Goal: Check status: Check status

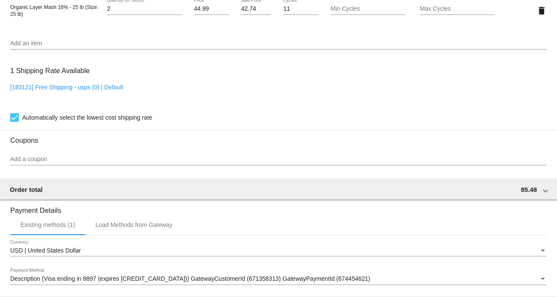
scroll to position [741, 0]
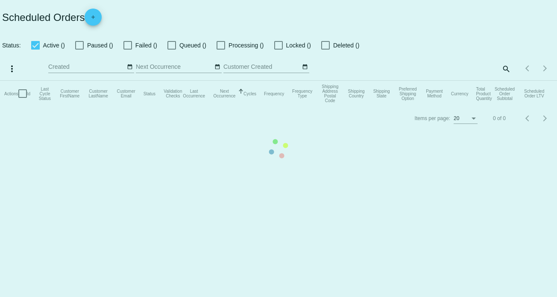
checkbox input "true"
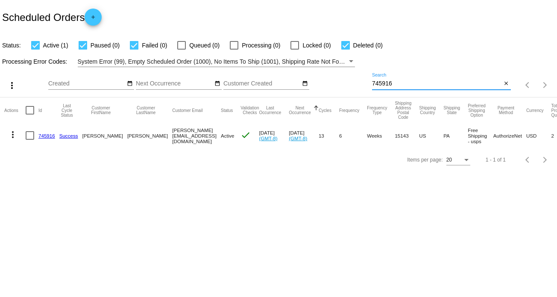
drag, startPoint x: 397, startPoint y: 85, endPoint x: 335, endPoint y: 86, distance: 62.8
click at [335, 86] on div "more_vert Aug Jan Feb Mar [DATE]" at bounding box center [278, 82] width 557 height 30
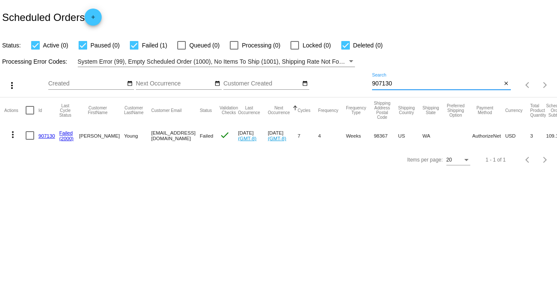
type input "907130"
click at [13, 135] on mat-icon "more_vert" at bounding box center [13, 134] width 10 height 10
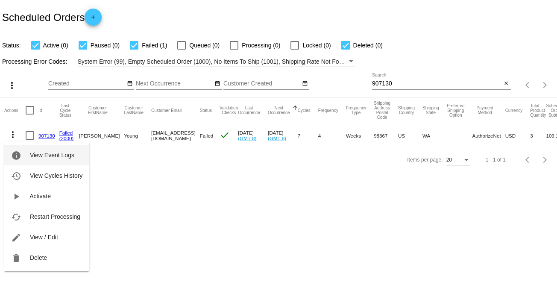
click at [57, 149] on button "info View Event Logs" at bounding box center [46, 155] width 85 height 20
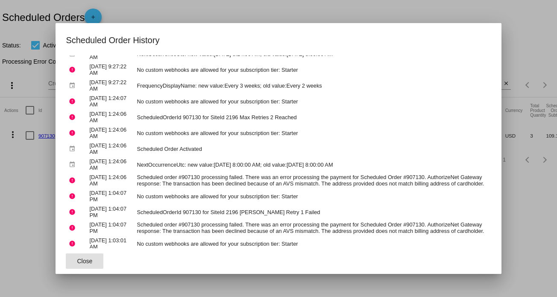
scroll to position [171, 0]
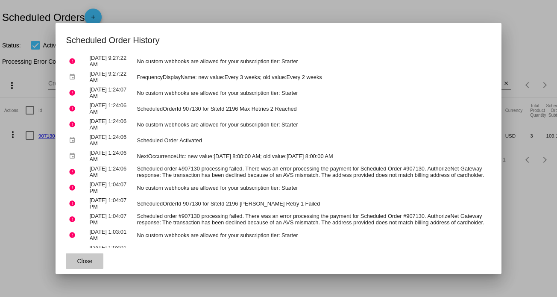
click at [95, 259] on button "Close" at bounding box center [85, 260] width 38 height 15
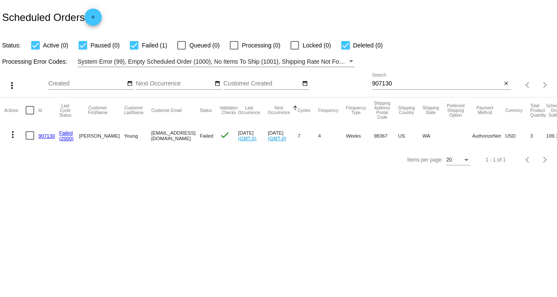
click at [41, 131] on mat-cell "907130" at bounding box center [48, 135] width 21 height 25
click at [45, 134] on link "907130" at bounding box center [46, 136] width 17 height 6
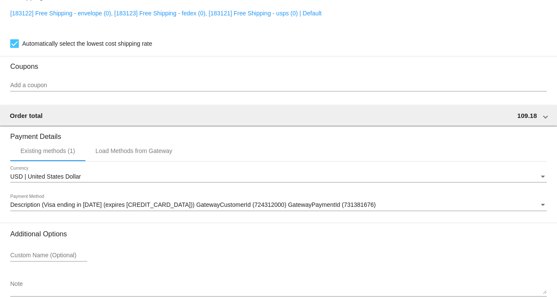
scroll to position [813, 0]
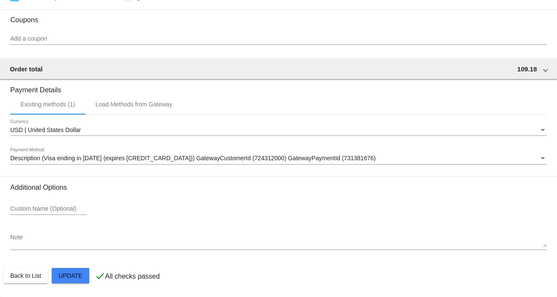
drag, startPoint x: 184, startPoint y: 247, endPoint x: 434, endPoint y: 260, distance: 250.1
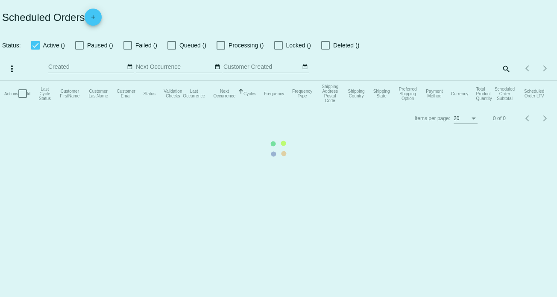
checkbox input "true"
